Goal: Find contact information: Find contact information

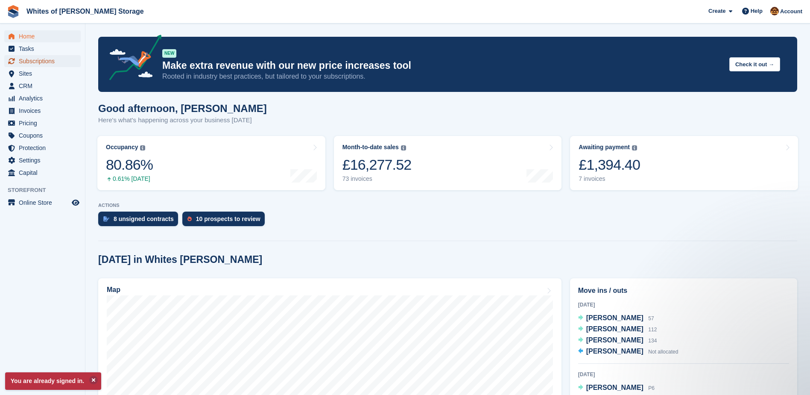
click at [45, 61] on span "Subscriptions" at bounding box center [44, 61] width 51 height 12
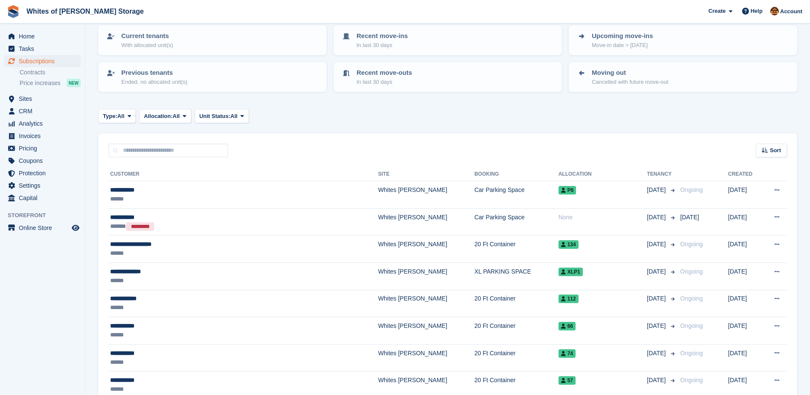
scroll to position [85, 0]
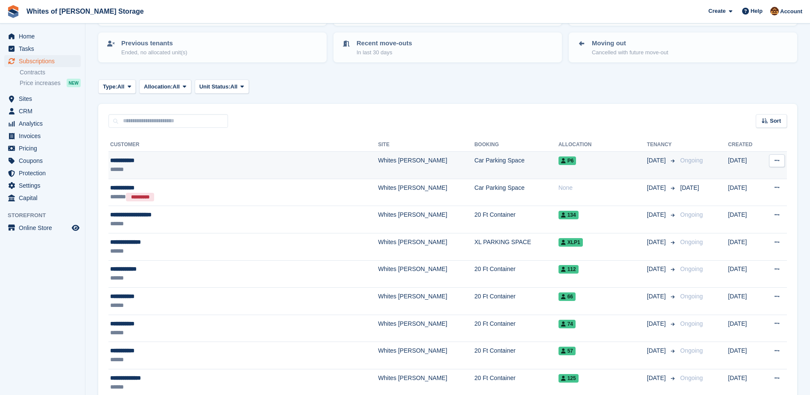
click at [198, 168] on div "******" at bounding box center [206, 169] width 192 height 9
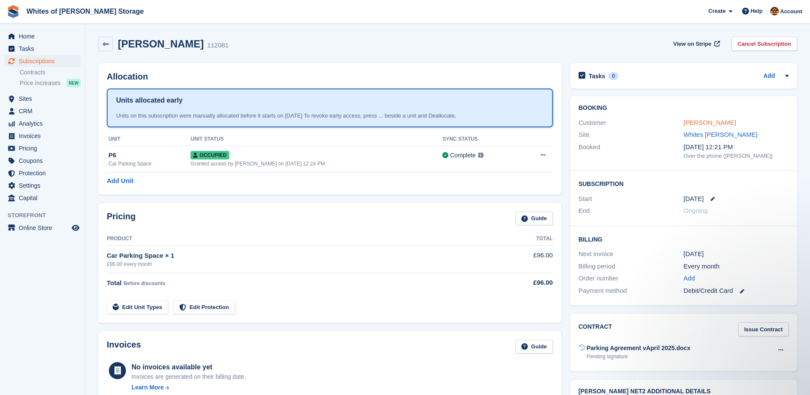
click at [696, 123] on link "Jack harper" at bounding box center [710, 122] width 53 height 7
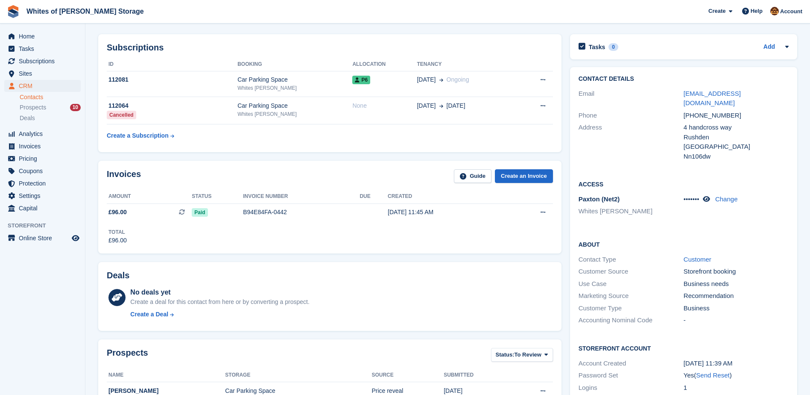
scroll to position [43, 0]
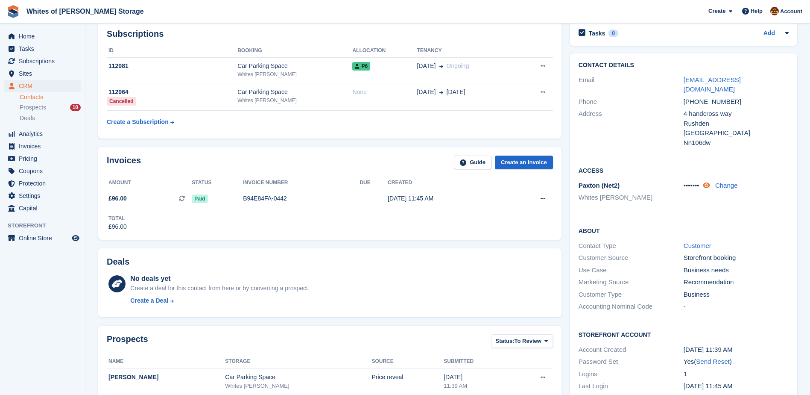
click at [710, 182] on icon at bounding box center [706, 185] width 7 height 6
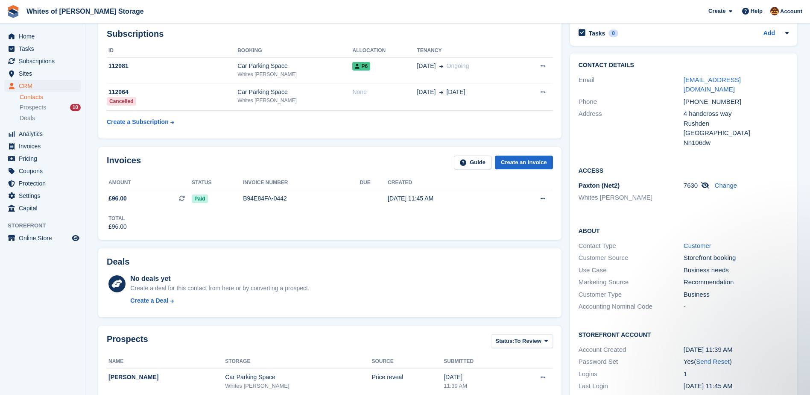
scroll to position [0, 0]
